Goal: Task Accomplishment & Management: Manage account settings

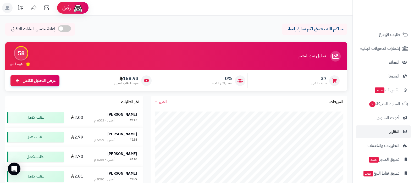
scroll to position [70, 0]
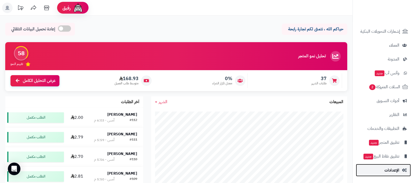
click at [378, 174] on link "الإعدادات" at bounding box center [382, 170] width 55 height 13
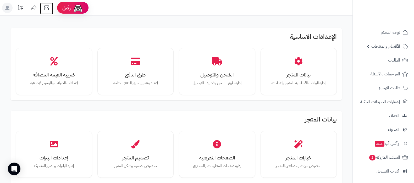
click at [48, 6] on icon at bounding box center [46, 8] width 10 height 10
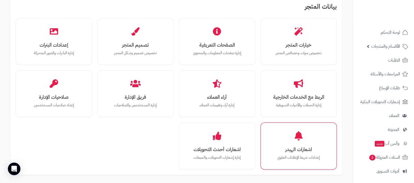
scroll to position [131, 0]
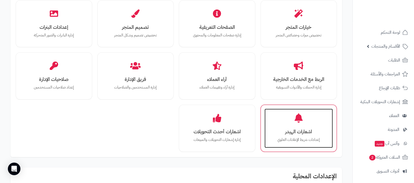
click at [301, 138] on p "إعدادات شريط الإعلانات العلوي" at bounding box center [298, 140] width 58 height 6
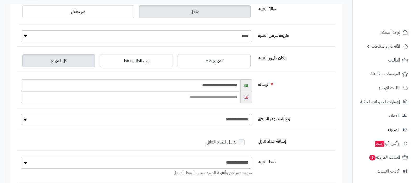
scroll to position [65, 0]
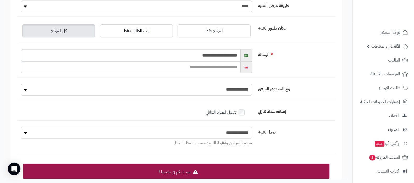
click at [235, 132] on select "**********" at bounding box center [136, 133] width 231 height 12
select select "*"
click at [21, 127] on select "**********" at bounding box center [136, 133] width 231 height 12
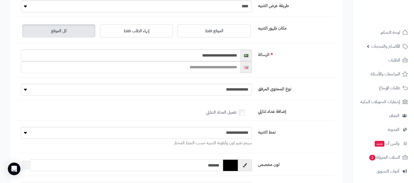
click at [212, 163] on input "*******" at bounding box center [126, 165] width 193 height 12
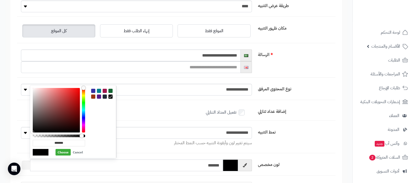
click at [212, 163] on input "*******" at bounding box center [126, 165] width 193 height 12
paste input "text"
type input "*******"
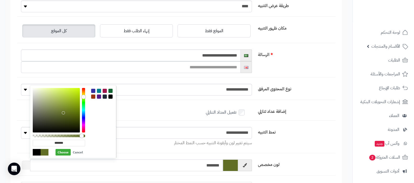
type input "*******"
click at [301, 132] on label "نمط التنبيه" at bounding box center [296, 131] width 80 height 8
click at [252, 132] on select "**********" at bounding box center [136, 133] width 231 height 12
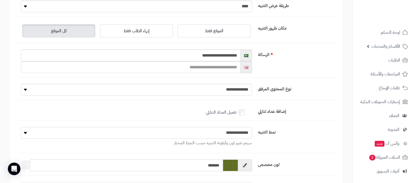
scroll to position [0, 0]
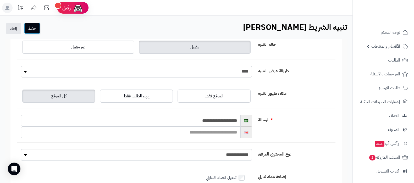
click at [35, 30] on button "حفظ" at bounding box center [32, 28] width 16 height 12
click at [216, 120] on input "**********" at bounding box center [130, 121] width 219 height 12
click at [222, 137] on input "text" at bounding box center [130, 132] width 219 height 12
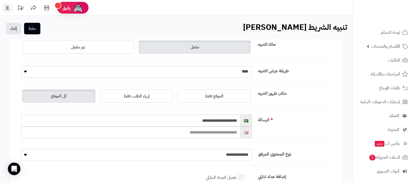
paste input "**********"
type input "**********"
click at [37, 27] on button "حفظ" at bounding box center [32, 28] width 16 height 12
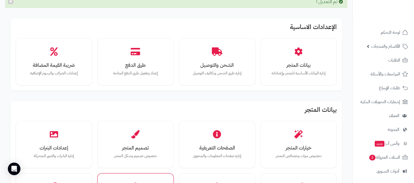
scroll to position [65, 0]
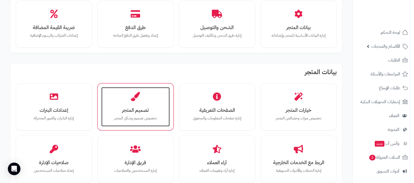
click at [139, 109] on h3 "تصميم المتجر" at bounding box center [135, 109] width 58 height 5
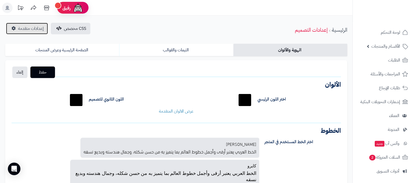
click at [29, 27] on span "إعدادات متقدمة" at bounding box center [31, 28] width 26 height 6
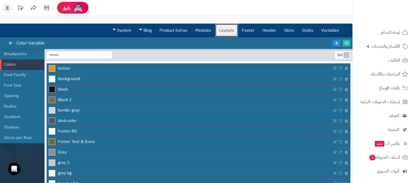
click at [229, 31] on link "Layouts" at bounding box center [226, 30] width 23 height 13
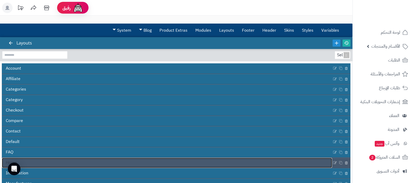
click at [148, 161] on link "Home" at bounding box center [167, 163] width 330 height 10
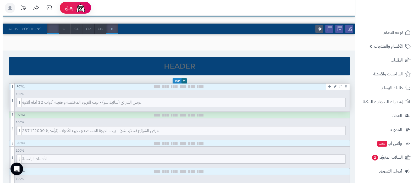
scroll to position [65, 0]
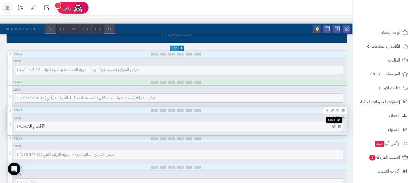
click at [333, 126] on icon at bounding box center [333, 127] width 3 height 4
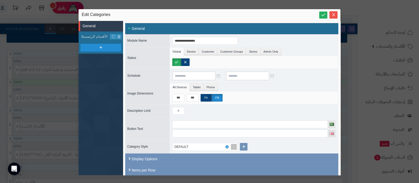
scroll to position [13, 0]
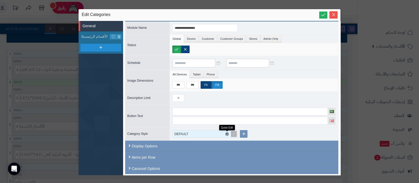
click at [226, 133] on icon at bounding box center [227, 134] width 2 height 2
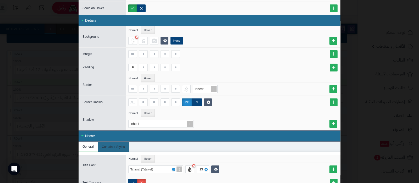
scroll to position [294, 0]
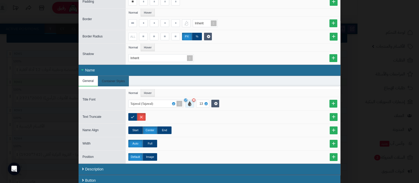
click at [192, 103] on div at bounding box center [189, 104] width 9 height 8
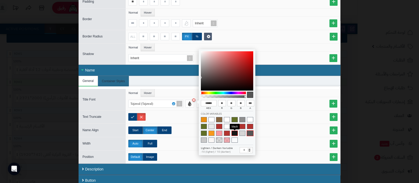
click at [232, 133] on span at bounding box center [234, 133] width 6 height 5
type input "******"
type input "**"
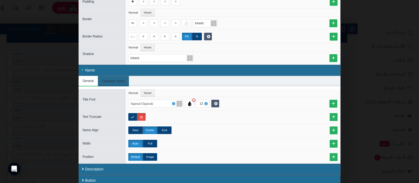
click at [284, 89] on ul "Normal Hover" at bounding box center [233, 93] width 214 height 8
click at [156, 143] on label "Full" at bounding box center [150, 144] width 14 height 8
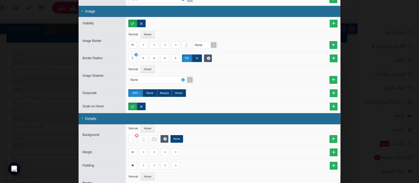
scroll to position [0, 0]
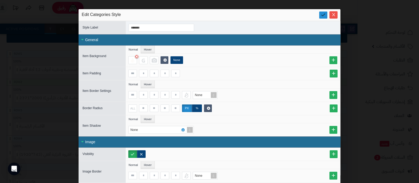
click at [325, 16] on icon at bounding box center [322, 14] width 5 height 5
click at [334, 14] on icon "Close" at bounding box center [333, 14] width 4 height 4
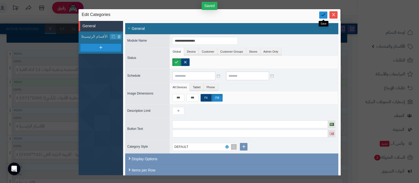
click at [323, 15] on icon at bounding box center [322, 14] width 5 height 5
click at [335, 16] on span "Close" at bounding box center [333, 14] width 8 height 4
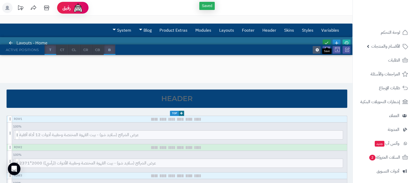
click at [329, 42] on link at bounding box center [326, 42] width 8 height 7
click at [347, 42] on icon at bounding box center [346, 43] width 5 height 5
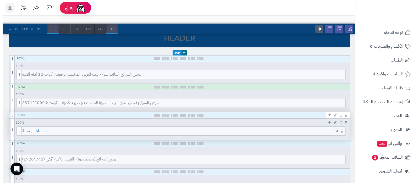
scroll to position [65, 0]
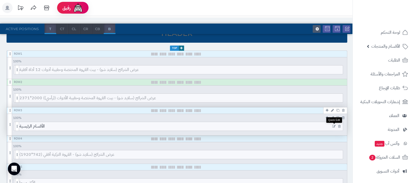
click at [334, 125] on icon at bounding box center [333, 127] width 3 height 4
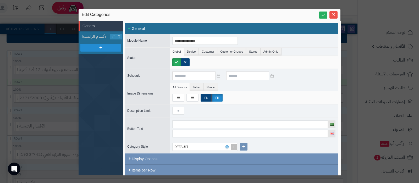
scroll to position [13, 0]
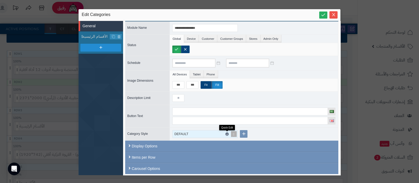
click at [227, 133] on icon at bounding box center [227, 134] width 2 height 2
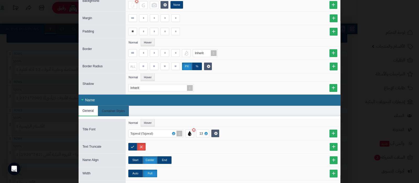
scroll to position [294, 0]
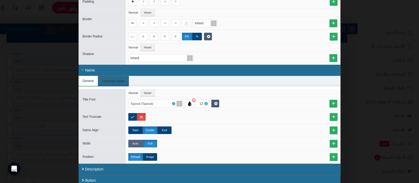
click at [139, 142] on label "Auto" at bounding box center [135, 144] width 14 height 8
click at [203, 102] on div "13" at bounding box center [201, 103] width 5 height 7
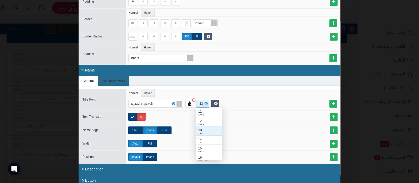
scroll to position [47, 21]
click at [203, 120] on div "12" at bounding box center [209, 120] width 22 height 5
click at [275, 100] on div "Tajawal (Tajawal) 12" at bounding box center [233, 104] width 211 height 8
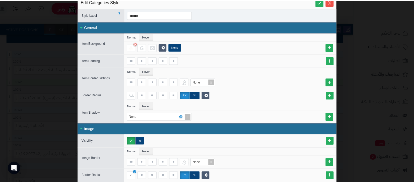
scroll to position [0, 0]
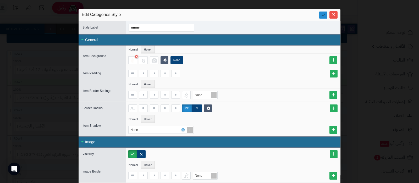
click at [324, 13] on icon at bounding box center [322, 14] width 5 height 5
click at [325, 13] on icon at bounding box center [322, 14] width 5 height 5
click at [337, 16] on span "Close" at bounding box center [333, 14] width 8 height 4
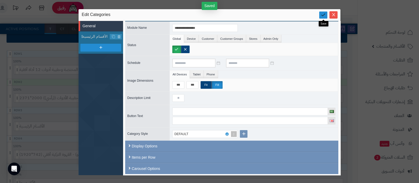
click at [323, 14] on icon at bounding box center [322, 14] width 5 height 5
click at [334, 15] on icon "Close" at bounding box center [333, 14] width 4 height 4
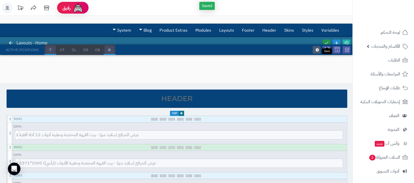
click at [324, 39] on link at bounding box center [326, 42] width 8 height 7
click at [347, 42] on icon at bounding box center [346, 43] width 5 height 5
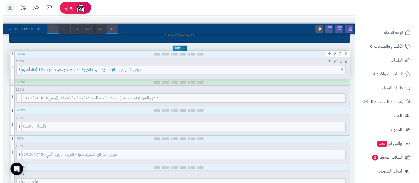
scroll to position [98, 0]
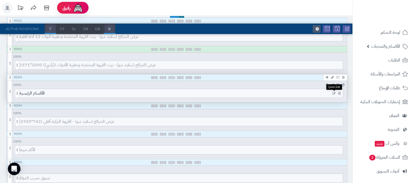
click at [334, 92] on icon at bounding box center [333, 94] width 3 height 4
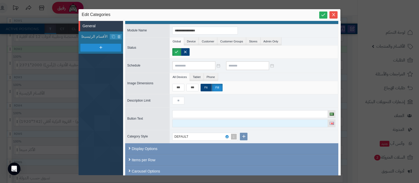
scroll to position [13, 0]
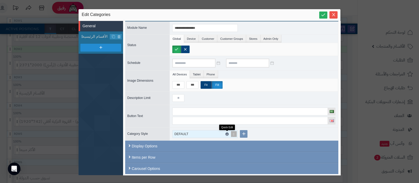
click at [227, 133] on icon at bounding box center [227, 134] width 2 height 2
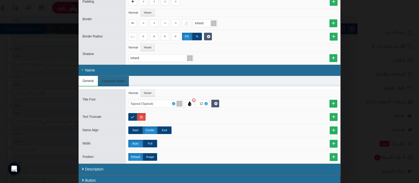
scroll to position [295, 0]
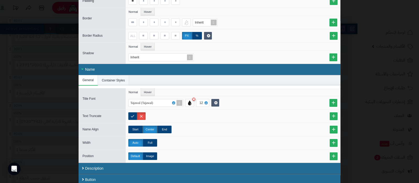
click at [114, 79] on li "Container Styles" at bounding box center [113, 80] width 31 height 10
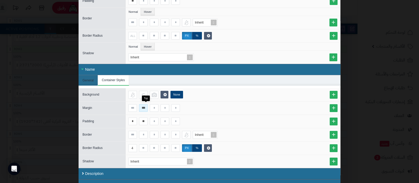
click at [145, 107] on input "***" at bounding box center [143, 108] width 9 height 8
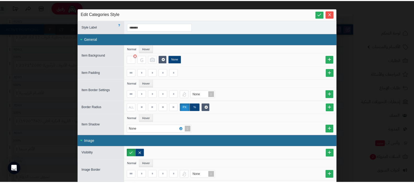
scroll to position [0, 0]
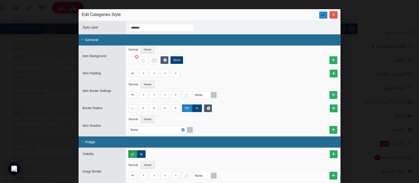
click at [325, 18] on link at bounding box center [323, 15] width 8 height 7
click at [333, 13] on span "Close" at bounding box center [333, 14] width 8 height 4
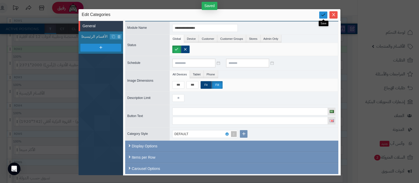
click at [324, 17] on icon at bounding box center [322, 14] width 5 height 5
click at [332, 15] on icon "Close" at bounding box center [333, 14] width 4 height 4
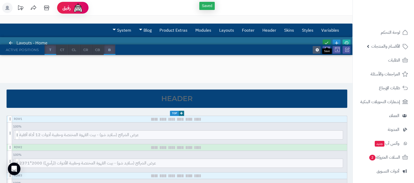
click at [325, 41] on icon at bounding box center [326, 43] width 5 height 5
click at [346, 41] on icon at bounding box center [346, 43] width 5 height 5
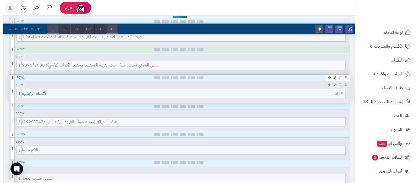
scroll to position [98, 0]
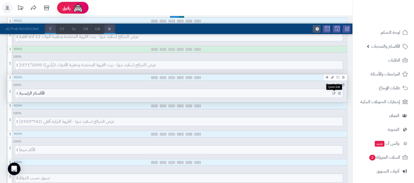
click at [334, 92] on icon at bounding box center [333, 94] width 3 height 4
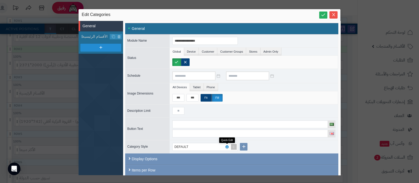
click at [226, 144] on div "DEFAULT" at bounding box center [202, 146] width 57 height 7
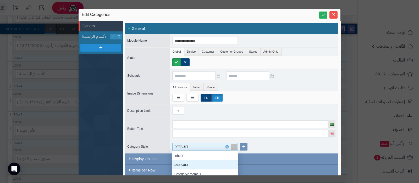
scroll to position [47, 60]
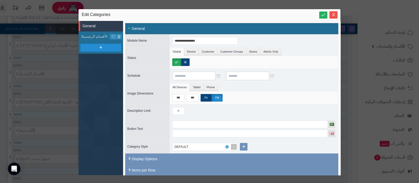
click at [286, 146] on div "DEFAULT" at bounding box center [253, 146] width 168 height 13
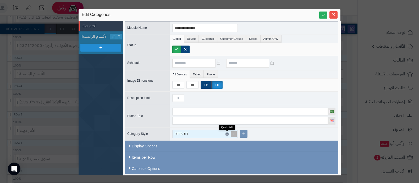
click at [226, 133] on icon at bounding box center [227, 134] width 2 height 2
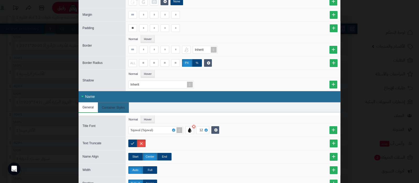
scroll to position [294, 0]
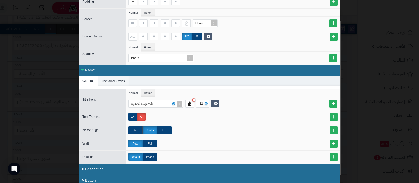
click at [127, 80] on li "Container Styles" at bounding box center [113, 81] width 31 height 10
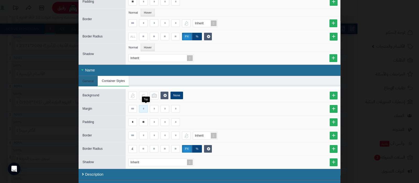
click at [145, 107] on input at bounding box center [143, 109] width 9 height 8
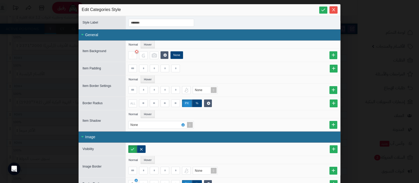
scroll to position [0, 0]
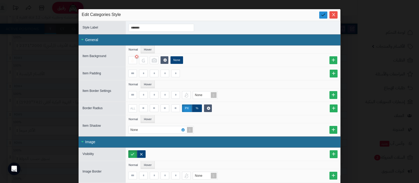
type input "***"
click at [324, 15] on icon at bounding box center [322, 14] width 5 height 5
click at [335, 15] on icon "Close" at bounding box center [333, 14] width 4 height 4
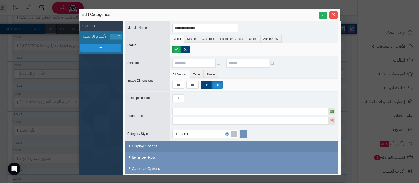
click at [171, 144] on div "Display Options" at bounding box center [231, 145] width 213 height 11
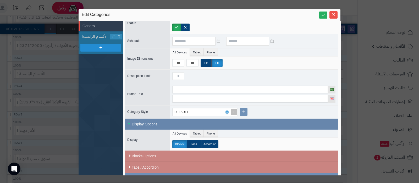
scroll to position [56, 0]
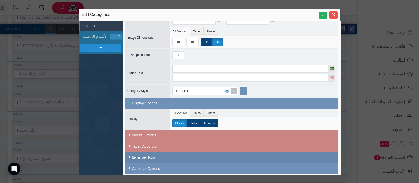
click at [204, 154] on div "Items per Row" at bounding box center [231, 157] width 213 height 11
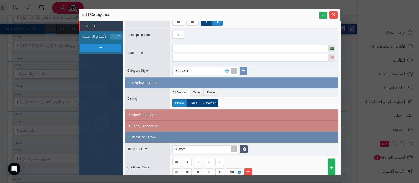
scroll to position [92, 0]
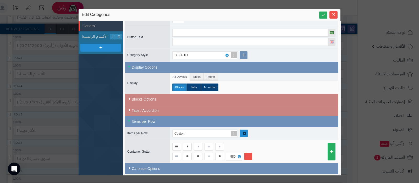
click at [243, 131] on icon at bounding box center [243, 133] width 3 height 4
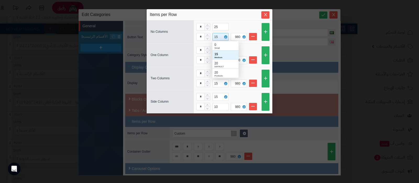
click at [216, 37] on div "15" at bounding box center [216, 36] width 5 height 7
click at [225, 36] on icon at bounding box center [226, 37] width 2 height 2
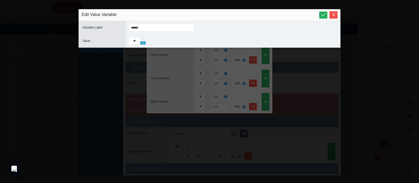
click at [145, 43] on span "Decrease Value" at bounding box center [142, 43] width 5 height 4
type input "**"
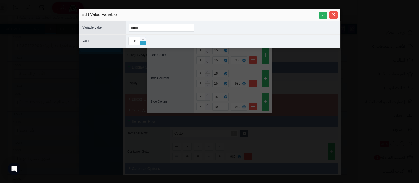
click at [145, 43] on span "Decrease Value" at bounding box center [142, 43] width 5 height 4
click at [321, 14] on icon at bounding box center [322, 14] width 5 height 5
click at [334, 15] on icon "Close" at bounding box center [333, 14] width 4 height 4
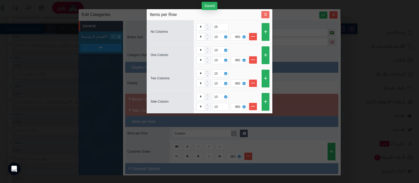
click at [266, 14] on icon "Close" at bounding box center [265, 14] width 4 height 4
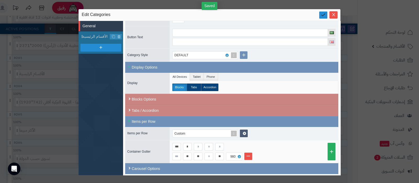
click at [320, 15] on link at bounding box center [323, 15] width 8 height 7
click at [333, 16] on icon "Close" at bounding box center [333, 14] width 4 height 4
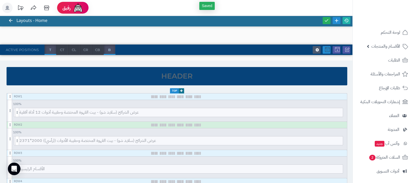
scroll to position [0, 0]
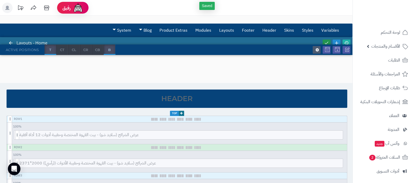
click at [325, 42] on icon at bounding box center [326, 43] width 5 height 5
click at [348, 42] on icon at bounding box center [346, 43] width 5 height 5
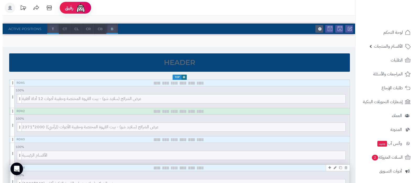
scroll to position [65, 0]
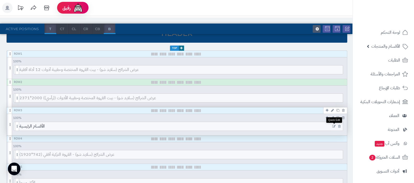
click at [332, 125] on icon at bounding box center [333, 127] width 3 height 4
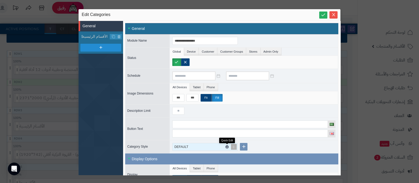
click at [227, 146] on icon at bounding box center [227, 147] width 2 height 2
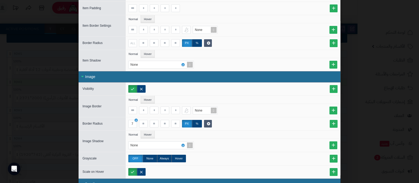
scroll to position [98, 0]
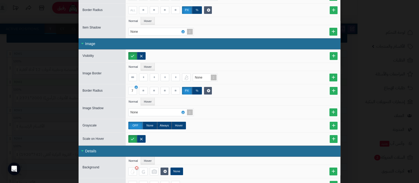
click at [98, 44] on div "Image" at bounding box center [209, 43] width 262 height 11
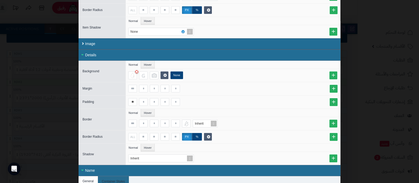
scroll to position [32, 0]
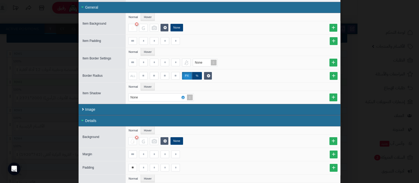
click at [109, 7] on div "General" at bounding box center [209, 7] width 262 height 11
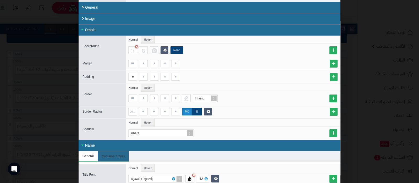
click at [105, 27] on div "Details" at bounding box center [209, 29] width 262 height 11
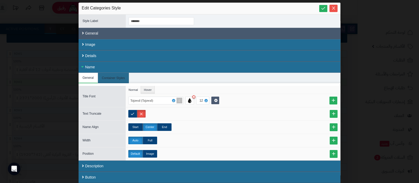
scroll to position [5, 0]
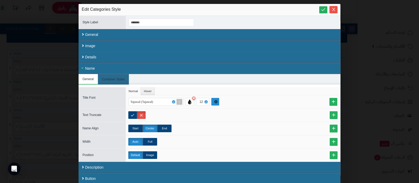
click at [217, 101] on icon at bounding box center [215, 102] width 3 height 4
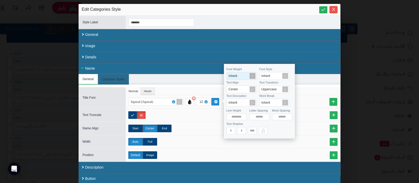
click at [251, 75] on span at bounding box center [251, 75] width 7 height 7
click at [240, 100] on div "Bold" at bounding box center [241, 102] width 30 height 9
click at [317, 87] on ul "Normal Hover" at bounding box center [233, 91] width 214 height 8
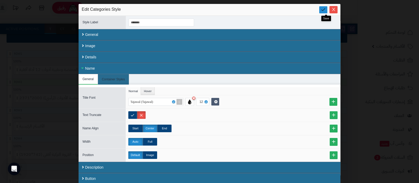
click at [323, 13] on link at bounding box center [323, 9] width 8 height 7
click at [334, 12] on button "Close" at bounding box center [333, 9] width 8 height 7
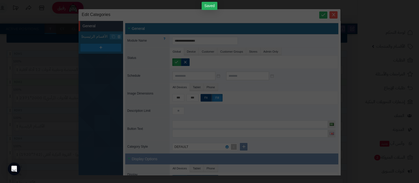
scroll to position [0, 0]
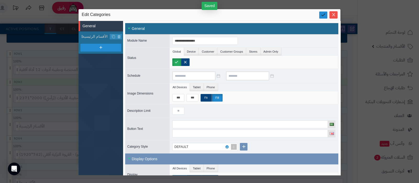
click at [321, 14] on icon at bounding box center [322, 14] width 5 height 5
click at [333, 16] on icon "Close" at bounding box center [333, 14] width 4 height 4
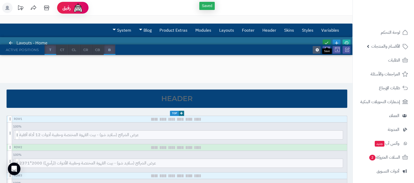
click at [327, 41] on icon at bounding box center [326, 43] width 5 height 5
click at [347, 41] on icon at bounding box center [346, 43] width 5 height 5
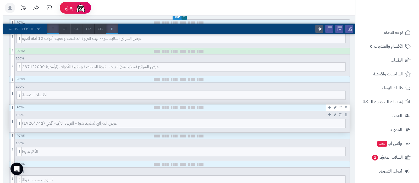
scroll to position [98, 0]
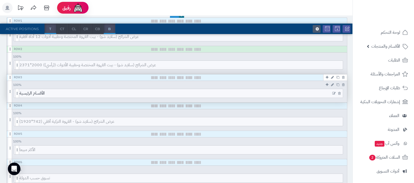
click at [334, 92] on icon at bounding box center [333, 94] width 3 height 4
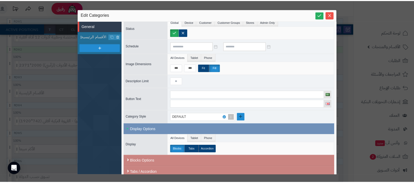
scroll to position [65, 0]
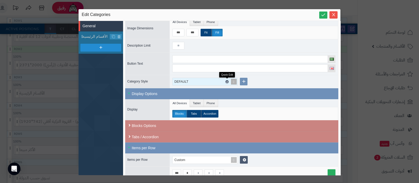
click at [227, 81] on icon at bounding box center [227, 82] width 2 height 2
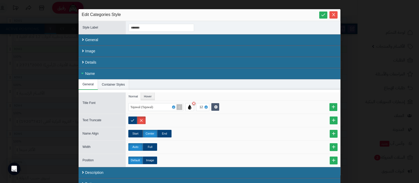
click at [111, 82] on li "Container Styles" at bounding box center [113, 84] width 31 height 10
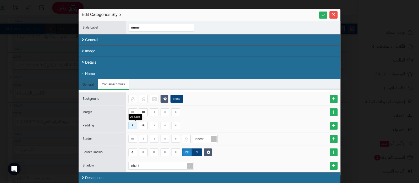
click at [134, 126] on input "*" at bounding box center [132, 126] width 9 height 8
click at [324, 15] on icon at bounding box center [322, 14] width 5 height 5
click at [335, 15] on icon "Close" at bounding box center [333, 14] width 4 height 4
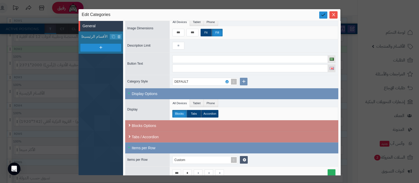
click at [322, 16] on icon at bounding box center [322, 14] width 5 height 5
click at [332, 16] on icon "Close" at bounding box center [333, 14] width 3 height 3
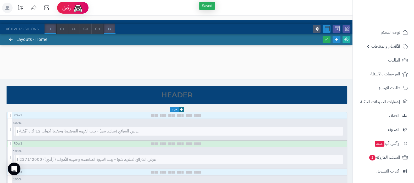
scroll to position [0, 0]
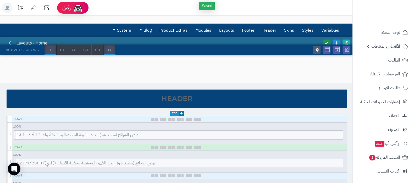
click at [326, 41] on icon at bounding box center [326, 43] width 5 height 5
click at [347, 41] on icon at bounding box center [346, 43] width 5 height 5
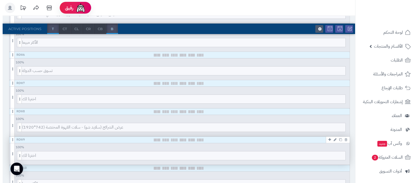
scroll to position [196, 0]
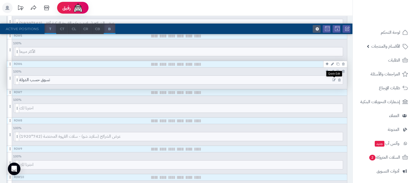
click at [333, 78] on icon at bounding box center [333, 80] width 3 height 4
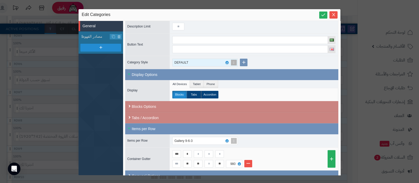
scroll to position [92, 0]
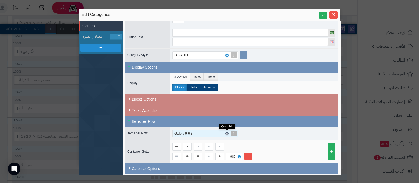
click at [226, 132] on icon at bounding box center [227, 133] width 2 height 2
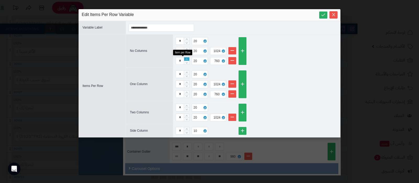
click at [186, 58] on icon "Increase Value" at bounding box center [186, 59] width 2 height 3
type input "*"
click at [187, 48] on icon "Increase Value" at bounding box center [186, 49] width 2 height 3
type input "*"
click at [319, 13] on link at bounding box center [323, 15] width 8 height 7
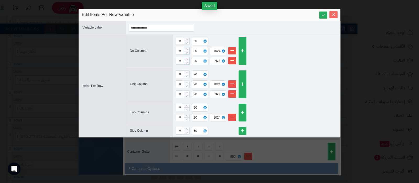
click at [333, 14] on icon "Close" at bounding box center [333, 14] width 4 height 4
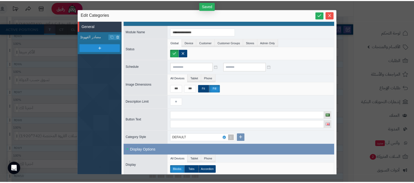
scroll to position [0, 0]
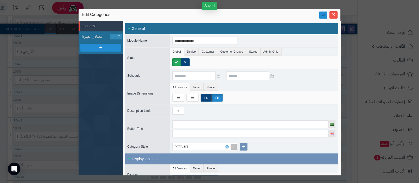
click at [322, 16] on icon at bounding box center [322, 14] width 5 height 5
click at [332, 15] on icon "Close" at bounding box center [333, 14] width 4 height 4
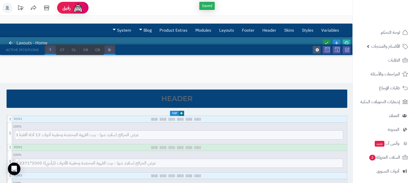
click at [327, 41] on icon at bounding box center [326, 43] width 5 height 5
click at [346, 41] on icon at bounding box center [346, 43] width 5 height 5
click at [383, 48] on span "الأقسام والمنتجات" at bounding box center [385, 46] width 29 height 7
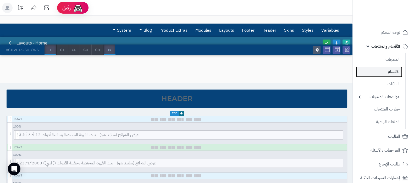
click at [386, 72] on link "الأقسام" at bounding box center [378, 71] width 46 height 11
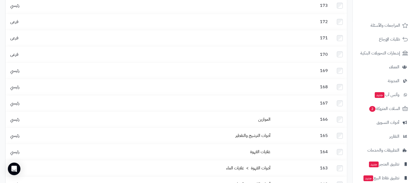
scroll to position [146, 0]
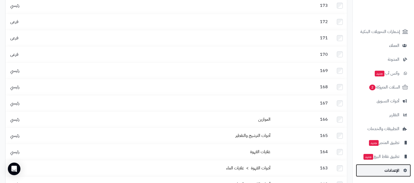
click at [386, 172] on span "الإعدادات" at bounding box center [391, 170] width 15 height 7
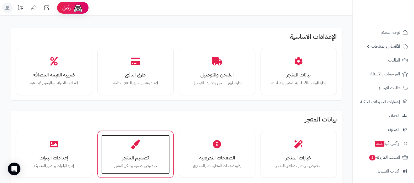
click at [139, 155] on h3 "تصميم المتجر" at bounding box center [135, 157] width 58 height 5
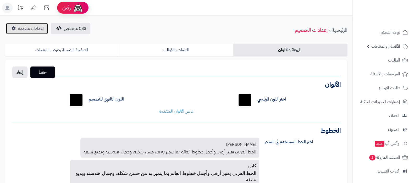
click at [23, 29] on span "إعدادات متقدمة" at bounding box center [31, 28] width 26 height 6
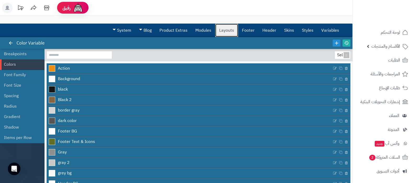
click at [226, 29] on link "Layouts" at bounding box center [226, 30] width 23 height 13
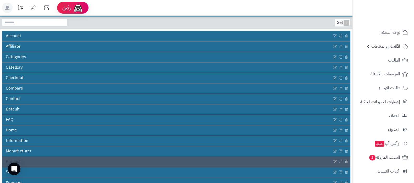
scroll to position [63, 0]
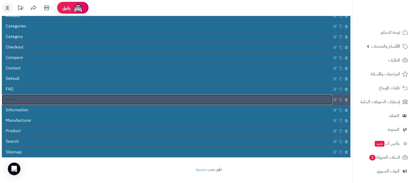
click at [202, 101] on link "Home" at bounding box center [167, 100] width 330 height 10
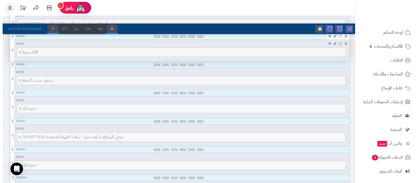
scroll to position [196, 0]
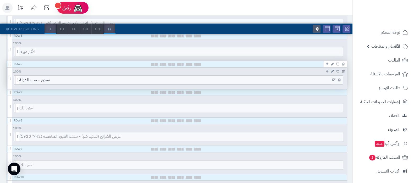
click at [332, 80] on icon at bounding box center [333, 80] width 3 height 4
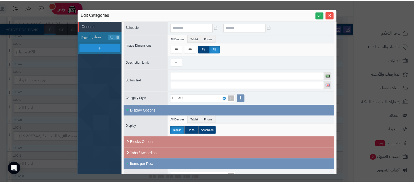
scroll to position [92, 0]
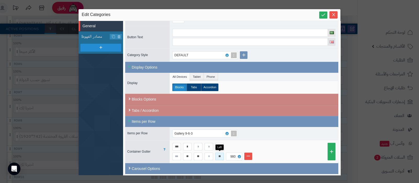
click at [219, 156] on input "**" at bounding box center [219, 156] width 9 height 8
type input "*"
click at [198, 156] on input "**" at bounding box center [198, 156] width 9 height 8
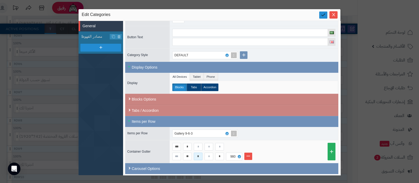
type input "*"
click at [323, 16] on icon at bounding box center [322, 14] width 5 height 5
click at [334, 16] on icon "Close" at bounding box center [333, 14] width 4 height 4
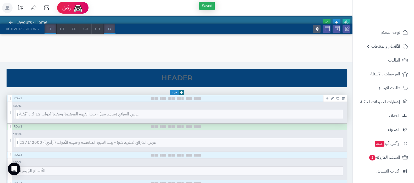
scroll to position [0, 0]
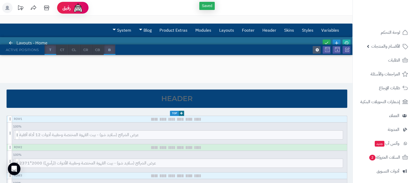
click at [325, 39] on div at bounding box center [336, 43] width 30 height 12
click at [325, 41] on icon at bounding box center [326, 43] width 5 height 5
click at [348, 42] on icon at bounding box center [346, 43] width 5 height 5
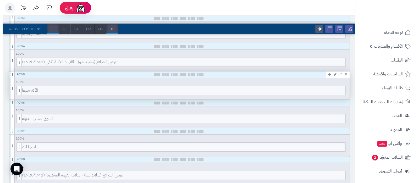
scroll to position [163, 0]
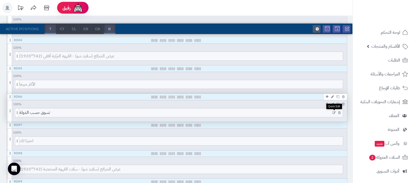
click at [333, 112] on icon at bounding box center [333, 113] width 3 height 4
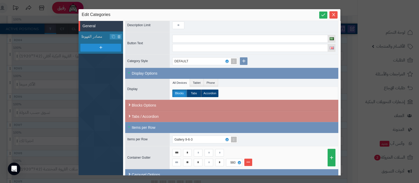
scroll to position [92, 0]
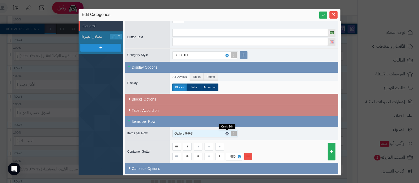
click at [227, 132] on icon at bounding box center [227, 133] width 2 height 2
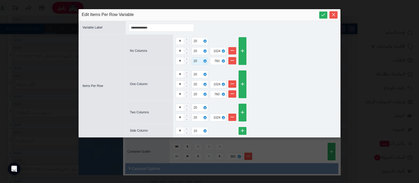
click at [195, 60] on div "20" at bounding box center [195, 60] width 5 height 7
click at [195, 78] on div "10" at bounding box center [205, 78] width 22 height 5
click at [195, 52] on div "20" at bounding box center [195, 50] width 5 height 7
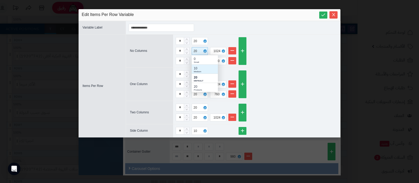
click at [197, 70] on div "Medium" at bounding box center [205, 71] width 22 height 3
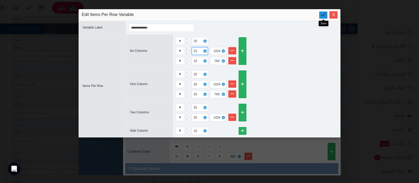
click at [322, 15] on icon at bounding box center [322, 14] width 5 height 5
click at [331, 14] on icon "Close" at bounding box center [333, 14] width 4 height 4
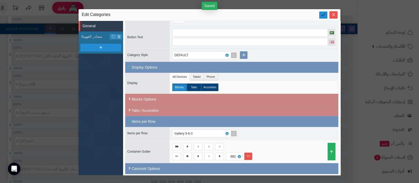
click at [322, 16] on icon at bounding box center [322, 14] width 5 height 5
click at [333, 15] on icon "Close" at bounding box center [333, 14] width 3 height 3
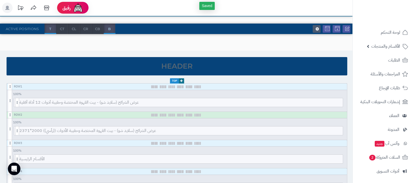
scroll to position [0, 0]
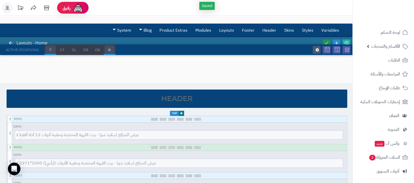
click at [325, 41] on icon at bounding box center [326, 43] width 5 height 5
click at [346, 41] on icon at bounding box center [346, 43] width 5 height 5
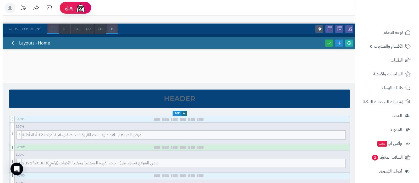
scroll to position [131, 0]
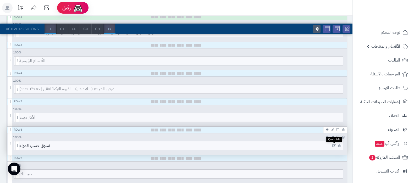
click at [334, 144] on icon at bounding box center [333, 146] width 3 height 4
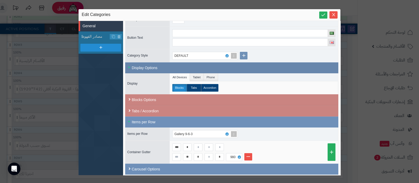
scroll to position [92, 0]
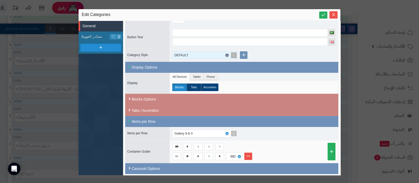
click at [226, 54] on icon at bounding box center [227, 55] width 2 height 2
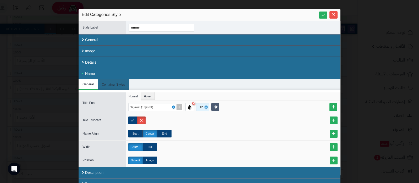
click at [204, 107] on div "12" at bounding box center [201, 106] width 5 height 7
click at [206, 117] on div "XXXXS" at bounding box center [209, 118] width 22 height 3
click at [273, 102] on div "Tajawal (Tajawal) 11" at bounding box center [233, 106] width 214 height 13
click at [335, 105] on link at bounding box center [333, 107] width 8 height 8
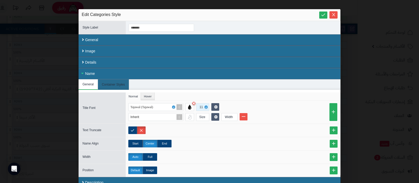
click at [205, 108] on div "11" at bounding box center [201, 106] width 5 height 7
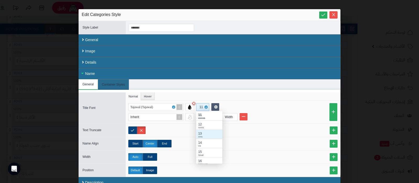
click at [207, 132] on div "13" at bounding box center [209, 133] width 22 height 5
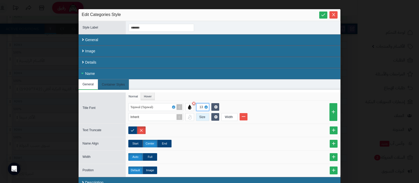
click at [205, 116] on div "Size" at bounding box center [202, 116] width 12 height 7
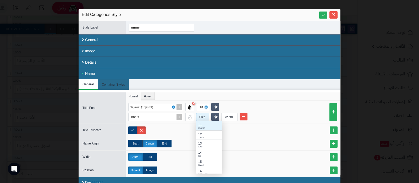
click at [205, 124] on div "11" at bounding box center [209, 124] width 22 height 5
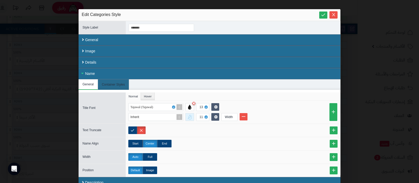
click at [190, 116] on div at bounding box center [189, 117] width 9 height 8
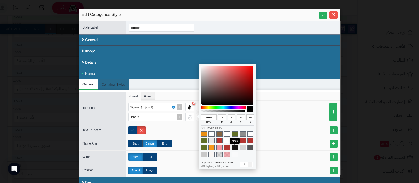
click at [234, 147] on span at bounding box center [234, 147] width 6 height 5
type input "******"
type input "**"
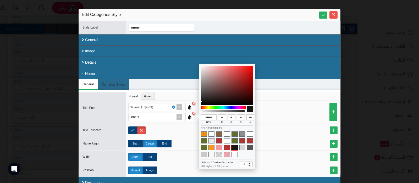
click at [280, 116] on li "Inherit 11 Width" at bounding box center [233, 117] width 211 height 8
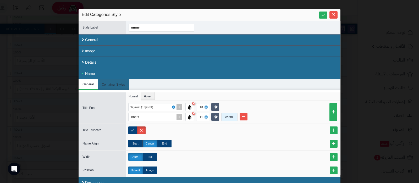
click at [229, 116] on div "Width" at bounding box center [228, 116] width 15 height 7
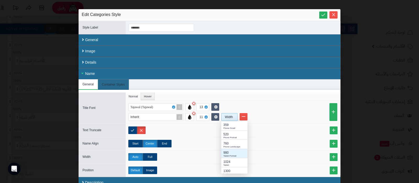
click at [233, 150] on div "980" at bounding box center [234, 152] width 22 height 5
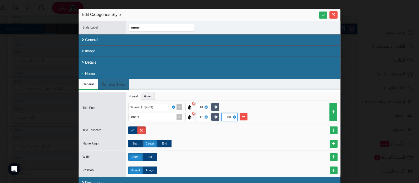
click at [280, 113] on li "Inherit 11 980" at bounding box center [233, 117] width 211 height 8
click at [216, 117] on link at bounding box center [215, 117] width 8 height 8
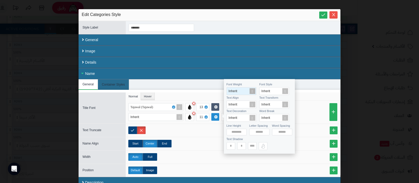
click at [251, 91] on span at bounding box center [251, 90] width 7 height 7
click at [237, 117] on div "Bold" at bounding box center [241, 118] width 30 height 9
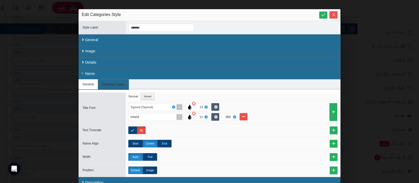
click at [318, 97] on ul "Normal Hover" at bounding box center [233, 96] width 214 height 8
click at [327, 8] on div "sentinelStart Edit Categories Style Style ID ******* Style Label ******* Close …" at bounding box center [209, 91] width 419 height 183
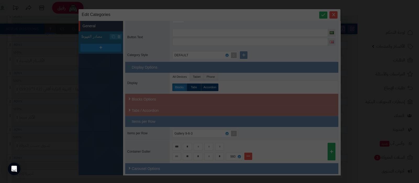
click at [327, 14] on div at bounding box center [325, 15] width 13 height 6
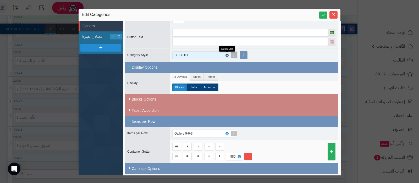
click at [227, 54] on icon at bounding box center [227, 55] width 2 height 2
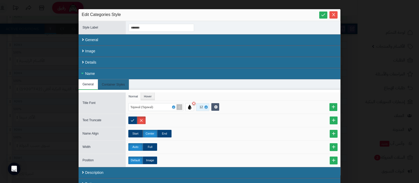
click at [204, 106] on div "12" at bounding box center [201, 106] width 5 height 7
click at [204, 132] on div "13" at bounding box center [209, 133] width 22 height 5
click at [334, 106] on link at bounding box center [333, 107] width 8 height 8
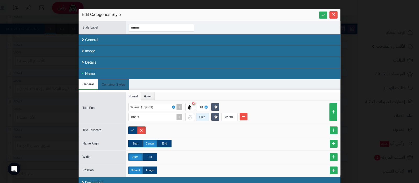
click at [203, 117] on div "Size" at bounding box center [202, 116] width 12 height 7
click at [204, 125] on div "11" at bounding box center [209, 124] width 22 height 5
click at [193, 118] on div at bounding box center [189, 117] width 9 height 8
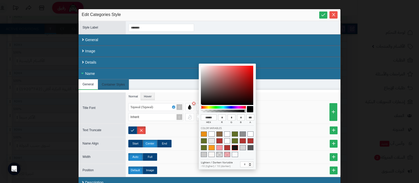
click at [234, 148] on span at bounding box center [234, 147] width 6 height 5
type input "******"
type input "**"
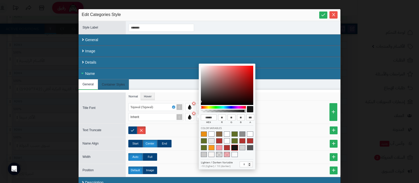
click at [288, 110] on div "Tajawal (Tajawal) 13" at bounding box center [233, 107] width 211 height 8
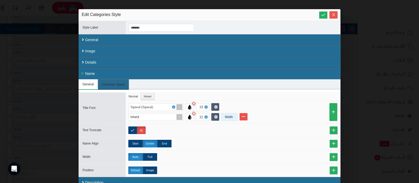
click at [228, 117] on div "Width" at bounding box center [228, 116] width 15 height 7
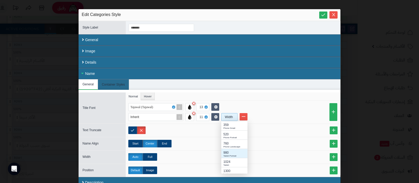
click at [233, 151] on div "980" at bounding box center [234, 152] width 22 height 5
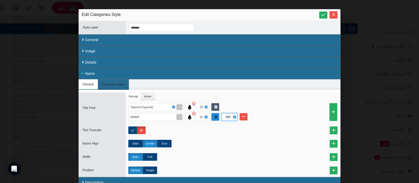
click at [216, 116] on link at bounding box center [215, 117] width 8 height 8
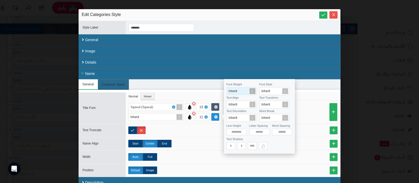
click at [251, 91] on span at bounding box center [251, 90] width 7 height 7
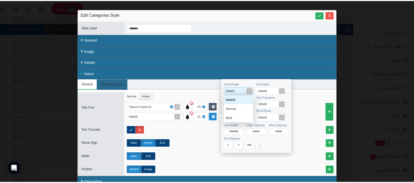
scroll to position [22, 25]
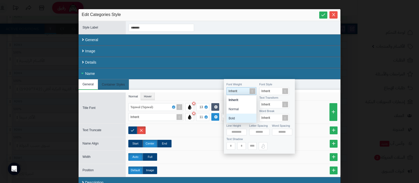
click at [234, 115] on div "Bold" at bounding box center [241, 118] width 30 height 9
click at [306, 93] on ul "Normal Hover" at bounding box center [233, 96] width 214 height 8
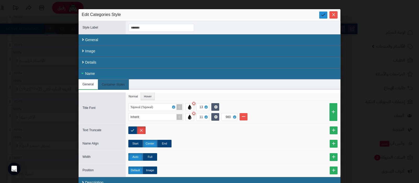
click at [323, 16] on icon at bounding box center [322, 14] width 5 height 5
click at [335, 15] on icon "Close" at bounding box center [333, 14] width 4 height 4
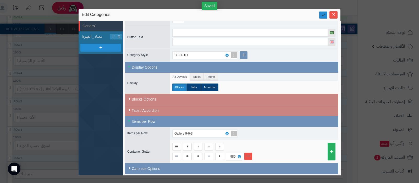
click at [322, 16] on icon at bounding box center [322, 14] width 5 height 5
click at [334, 15] on icon "Close" at bounding box center [333, 14] width 3 height 3
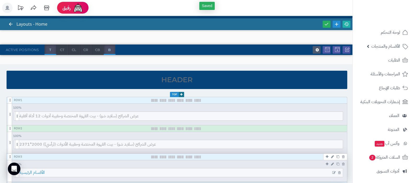
scroll to position [0, 0]
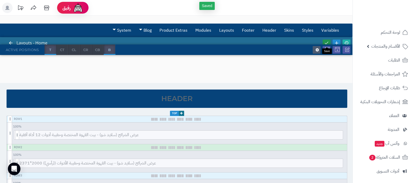
click at [324, 41] on icon at bounding box center [326, 43] width 5 height 5
click at [345, 41] on icon at bounding box center [346, 43] width 5 height 5
